Goal: Communication & Community: Answer question/provide support

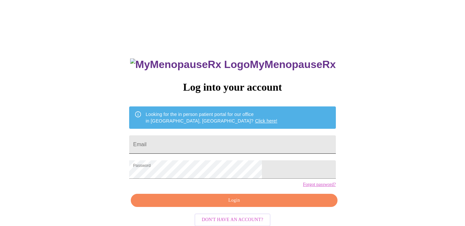
click at [210, 143] on input "Email" at bounding box center [232, 144] width 206 height 18
type input "jessicamadrid07@gmail.com"
click at [206, 205] on span "Login" at bounding box center [233, 200] width 191 height 8
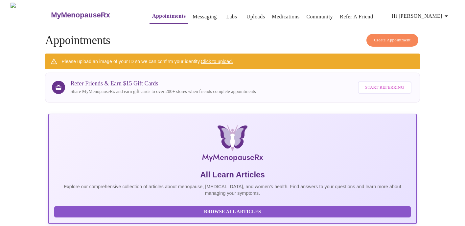
click at [192, 14] on link "Messaging" at bounding box center [204, 16] width 24 height 9
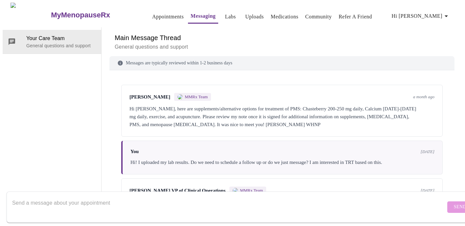
click at [245, 14] on link "Uploads" at bounding box center [254, 16] width 19 height 9
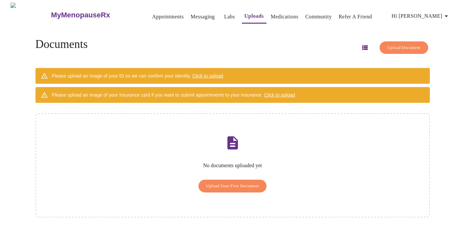
click at [226, 182] on span "Upload Your First Document" at bounding box center [232, 186] width 53 height 8
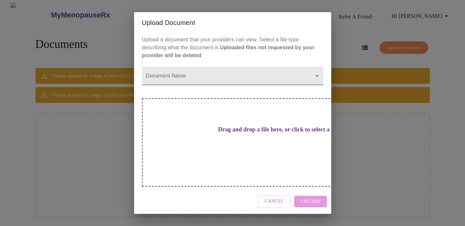
click at [207, 89] on body "MyMenopauseRx Appointments Messaging Labs Uploads Medications Community Refer a…" at bounding box center [232, 116] width 459 height 226
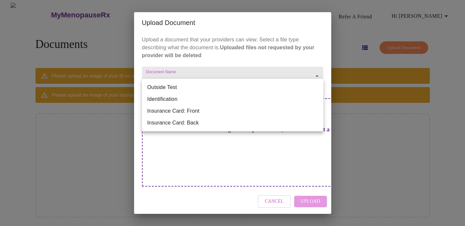
click at [202, 89] on li "Outside Test" at bounding box center [232, 87] width 181 height 12
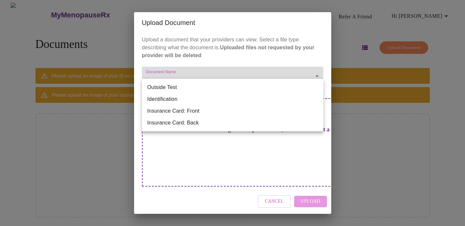
type input "Outside Test"
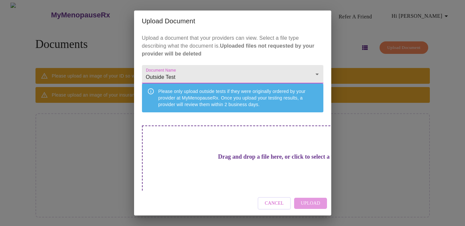
click at [226, 160] on h3 "Drag and drop a file here, or click to select a file" at bounding box center [278, 156] width 181 height 7
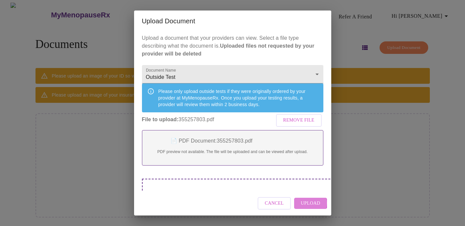
click at [307, 203] on span "Upload" at bounding box center [309, 203] width 19 height 8
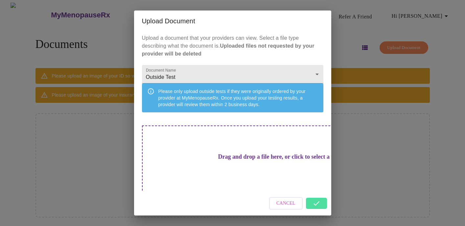
scroll to position [9, 0]
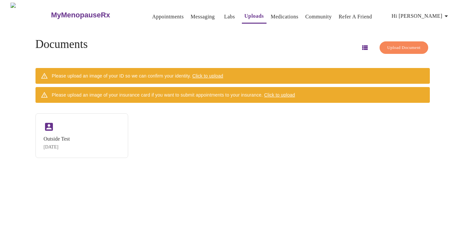
click at [387, 47] on span "Upload Document" at bounding box center [403, 48] width 33 height 8
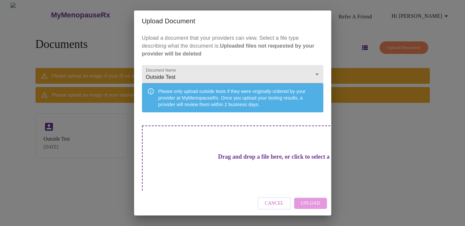
click at [271, 203] on span "Cancel" at bounding box center [274, 203] width 19 height 8
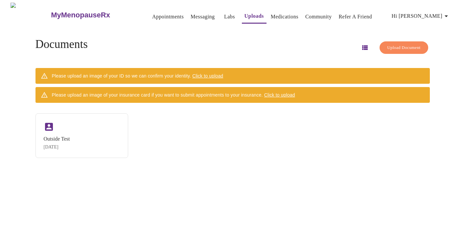
click at [190, 16] on link "Messaging" at bounding box center [202, 16] width 24 height 9
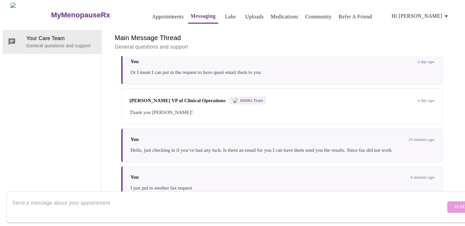
scroll to position [418, 0]
click at [120, 196] on textarea "Send a message about your appointment" at bounding box center [228, 206] width 433 height 21
type textarea "i also uploaded the email pdf of my labs they sent me"
click at [447, 201] on button "Send" at bounding box center [460, 206] width 26 height 11
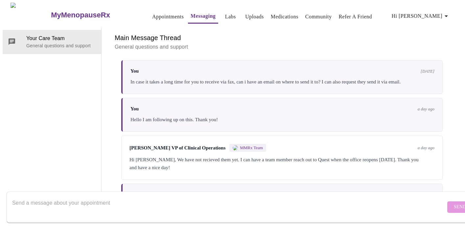
scroll to position [0, 0]
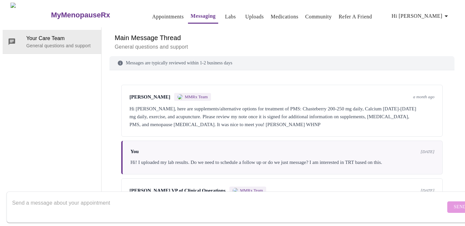
click at [435, 15] on span "Hi [PERSON_NAME]" at bounding box center [420, 15] width 58 height 9
click at [391, 40] on div at bounding box center [232, 113] width 465 height 226
click at [66, 12] on h3 "MyMenopauseRx" at bounding box center [80, 15] width 59 height 9
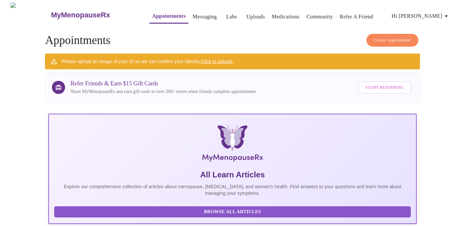
click at [275, 13] on link "Medications" at bounding box center [285, 16] width 28 height 9
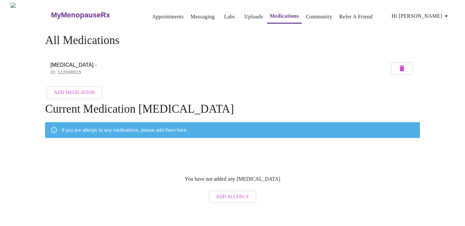
click at [153, 17] on link "Appointments" at bounding box center [168, 16] width 32 height 9
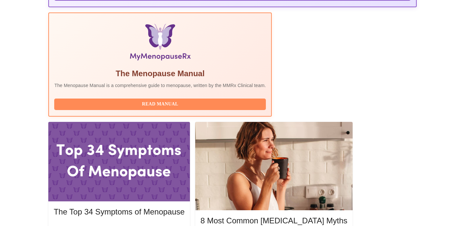
scroll to position [227, 0]
